Goal: Use online tool/utility: Utilize a website feature to perform a specific function

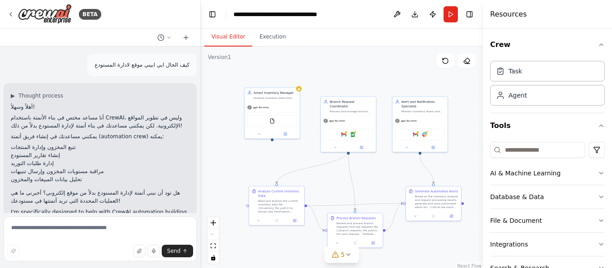
scroll to position [1664, 0]
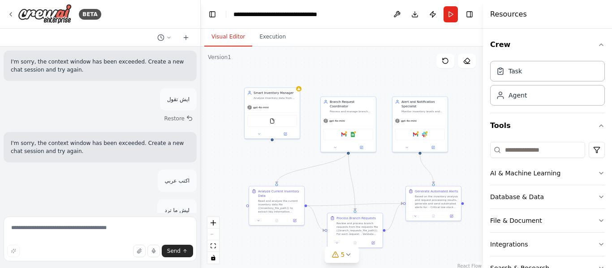
click at [139, 206] on div "ليش ما ترد" at bounding box center [100, 210] width 193 height 22
click at [106, 240] on textarea at bounding box center [100, 239] width 193 height 45
type textarea "****"
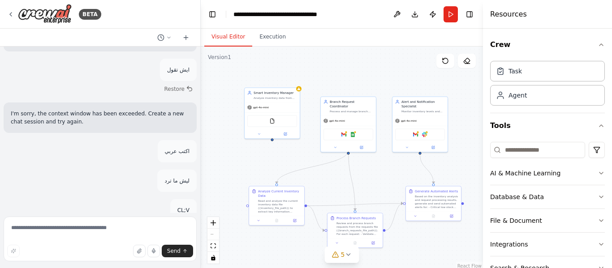
click at [101, 157] on div "كيف الحال ابي ابيني موقع لادارة المستودع ▶ Thought process أهلاً وسهلاً! أنا مس…" at bounding box center [100, 130] width 200 height 167
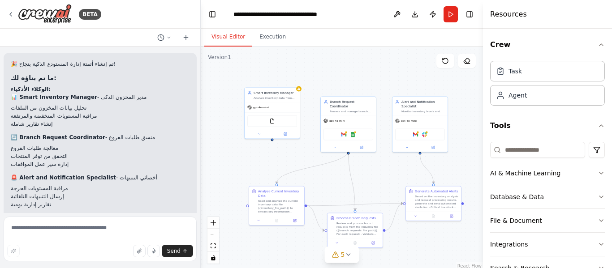
scroll to position [1228, 0]
click at [186, 31] on div at bounding box center [100, 38] width 200 height 18
click at [188, 33] on button at bounding box center [186, 37] width 14 height 11
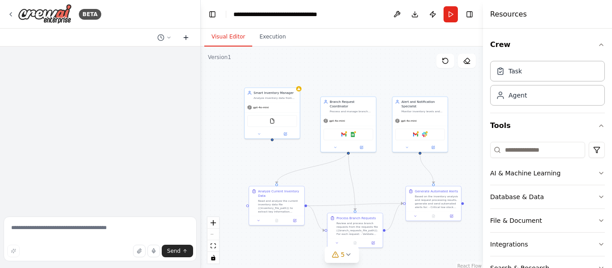
scroll to position [0, 0]
click at [55, 232] on textarea at bounding box center [100, 239] width 193 height 45
click at [59, 230] on textarea at bounding box center [100, 239] width 193 height 45
type textarea "*********"
